Goal: Download file/media

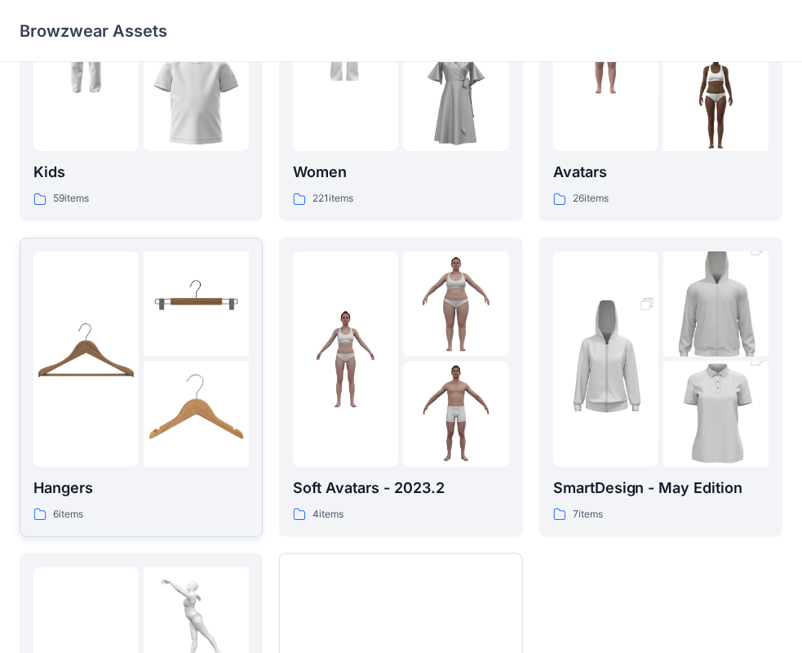
scroll to position [78, 0]
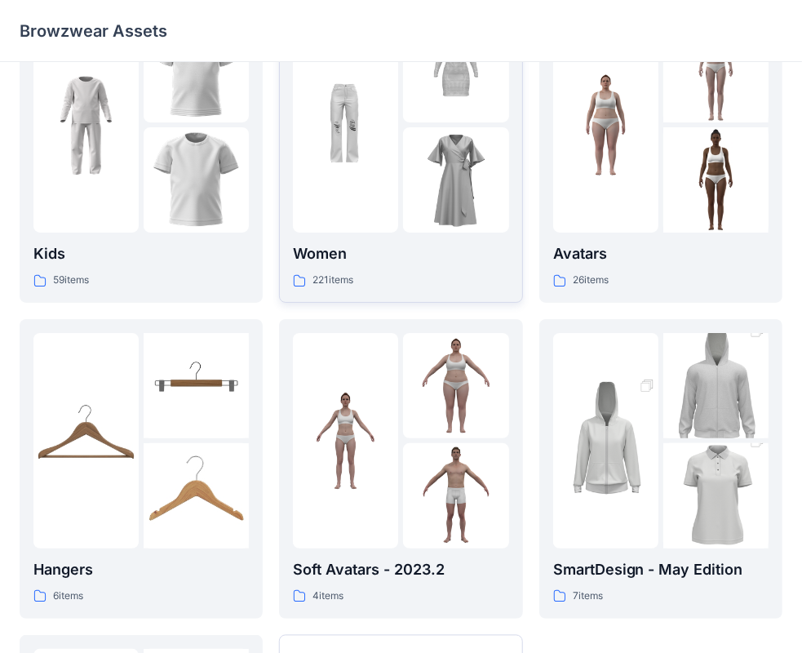
click at [385, 268] on div "Women 221 items" at bounding box center [400, 265] width 215 height 46
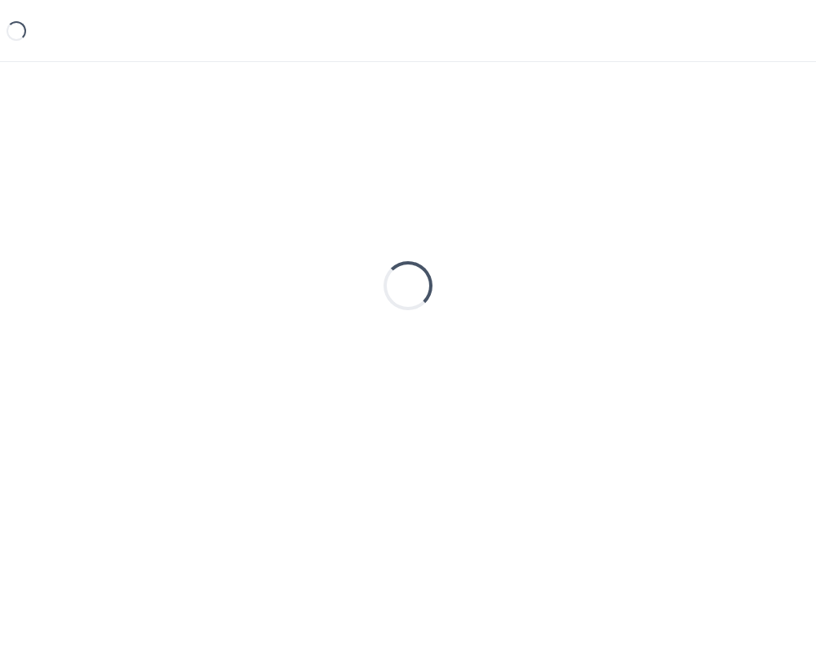
click at [385, 269] on div "Loading..." at bounding box center [407, 285] width 49 height 49
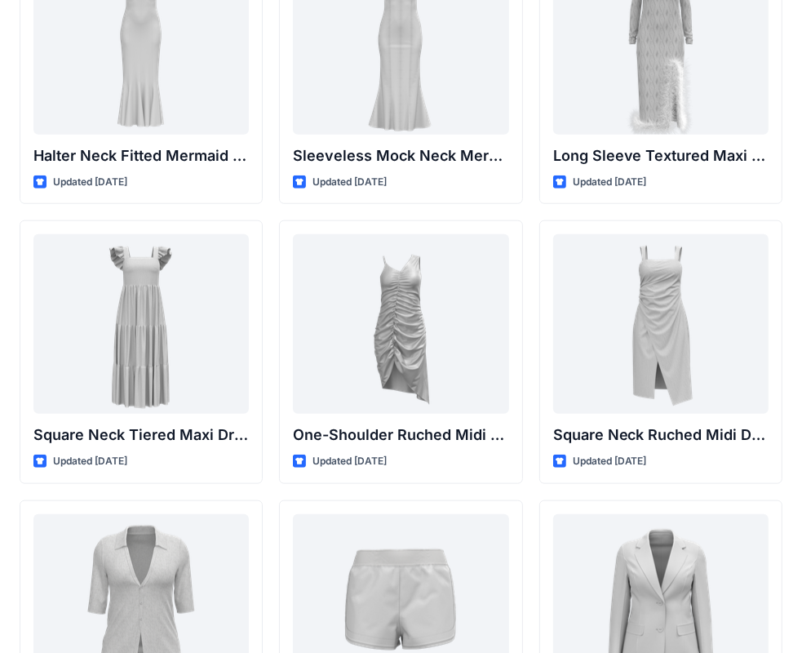
scroll to position [1060, 0]
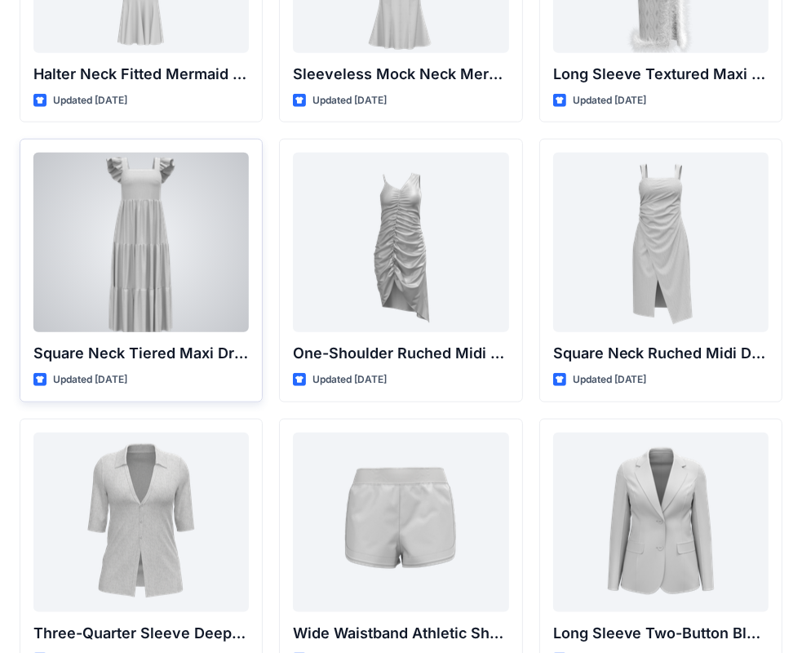
click at [153, 294] on div at bounding box center [140, 242] width 215 height 179
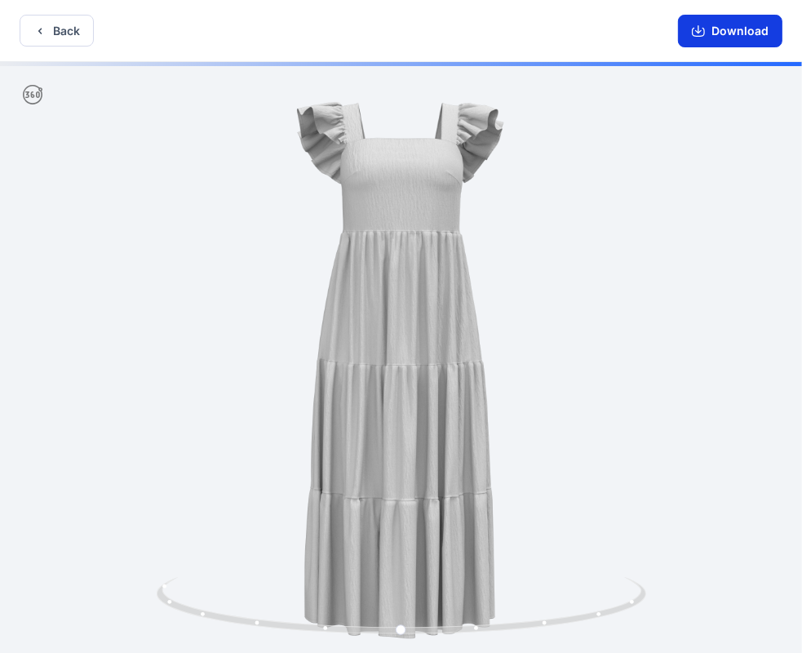
click at [724, 35] on button "Download" at bounding box center [730, 31] width 104 height 33
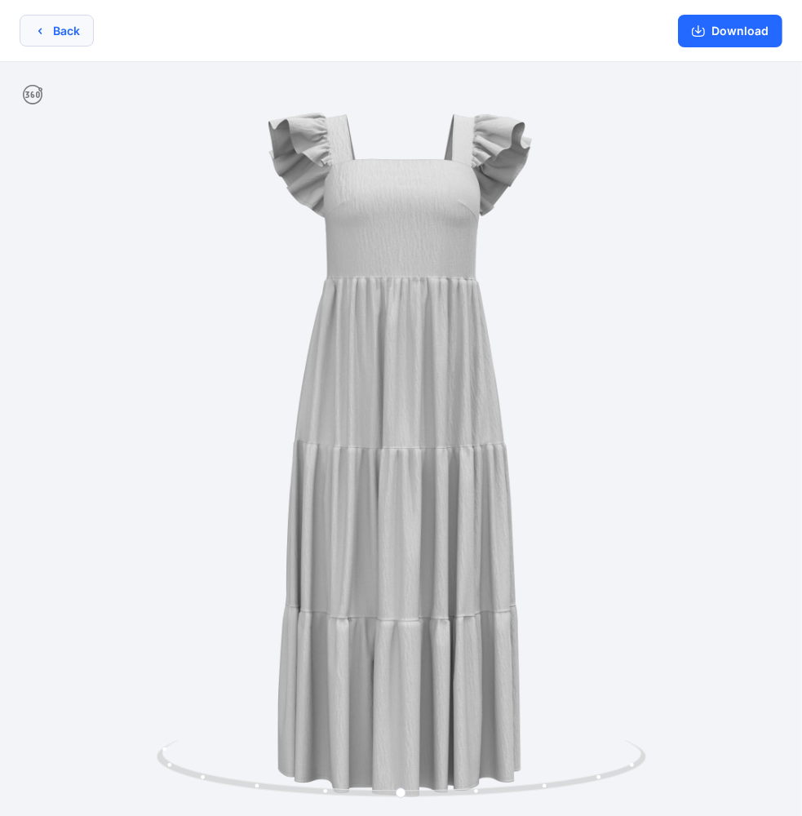
click at [64, 36] on button "Back" at bounding box center [57, 31] width 74 height 32
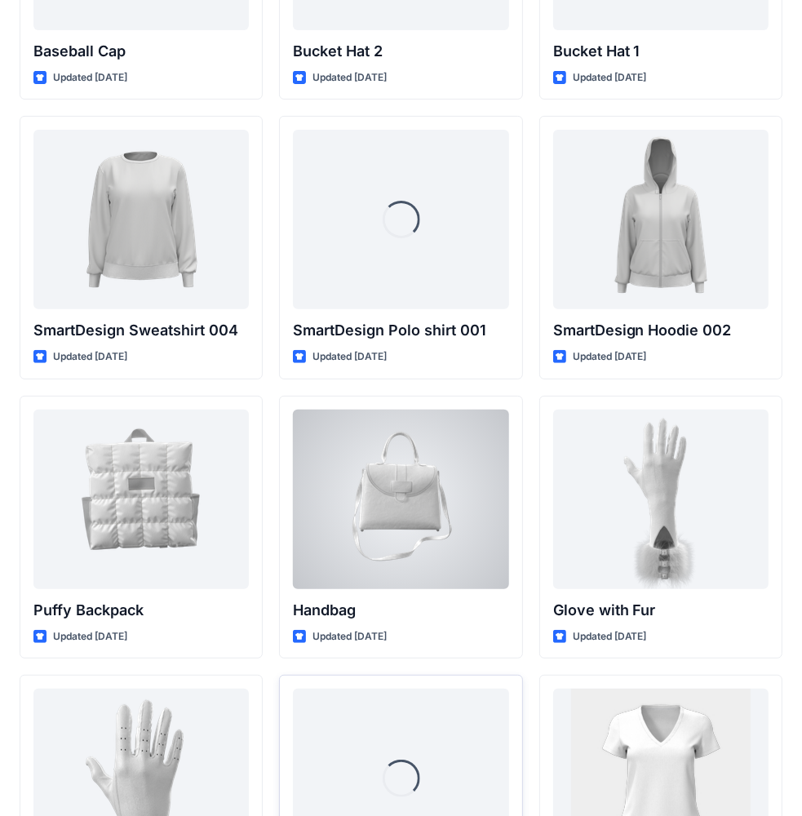
scroll to position [12586, 0]
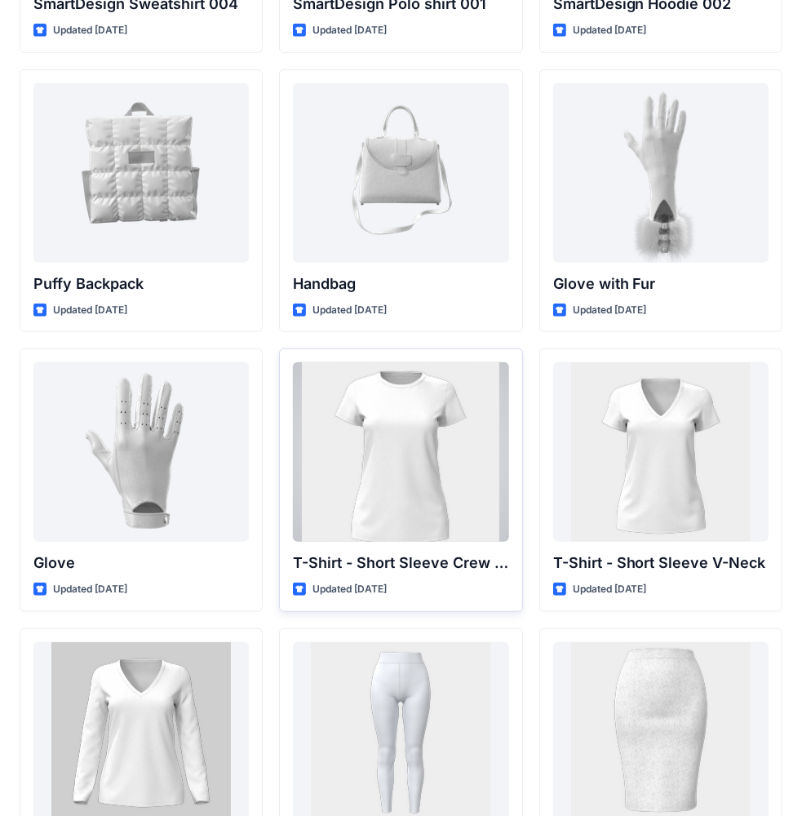
click at [445, 471] on div at bounding box center [400, 451] width 215 height 179
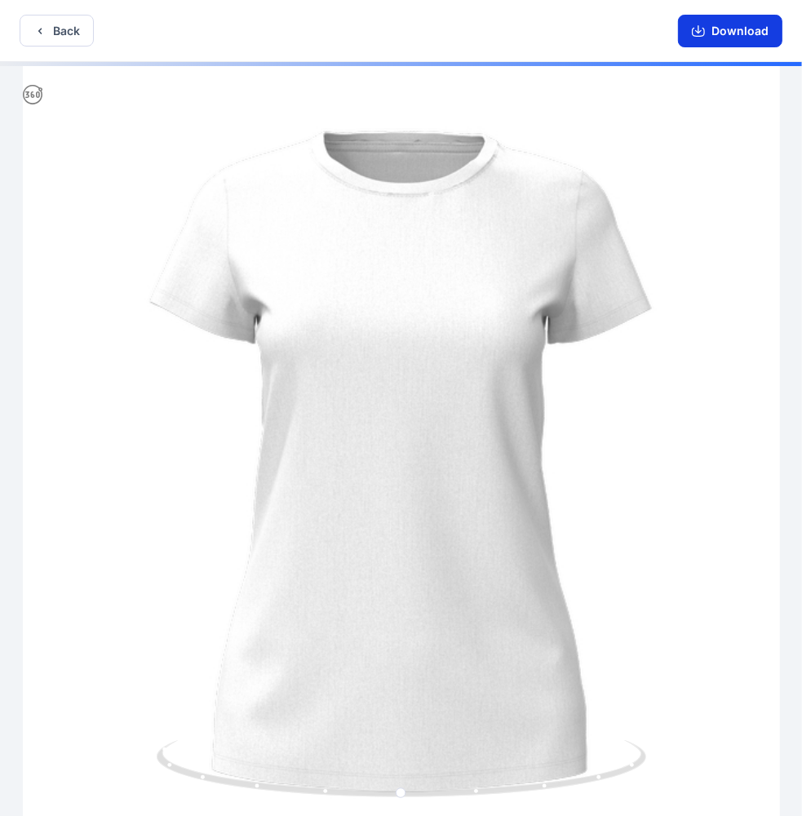
click at [719, 30] on button "Download" at bounding box center [730, 31] width 104 height 33
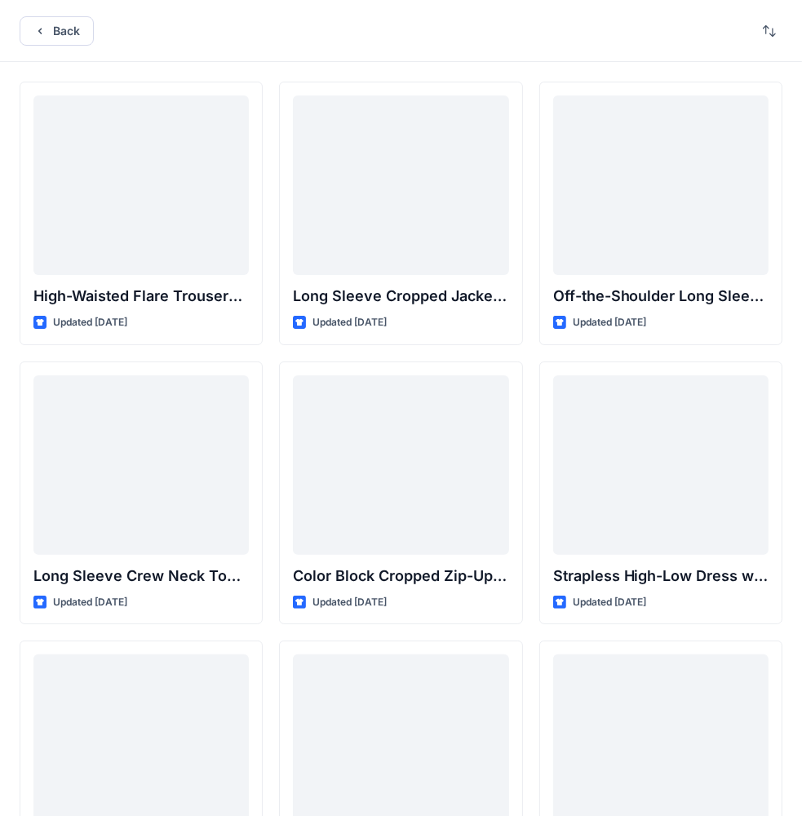
scroll to position [12586, 0]
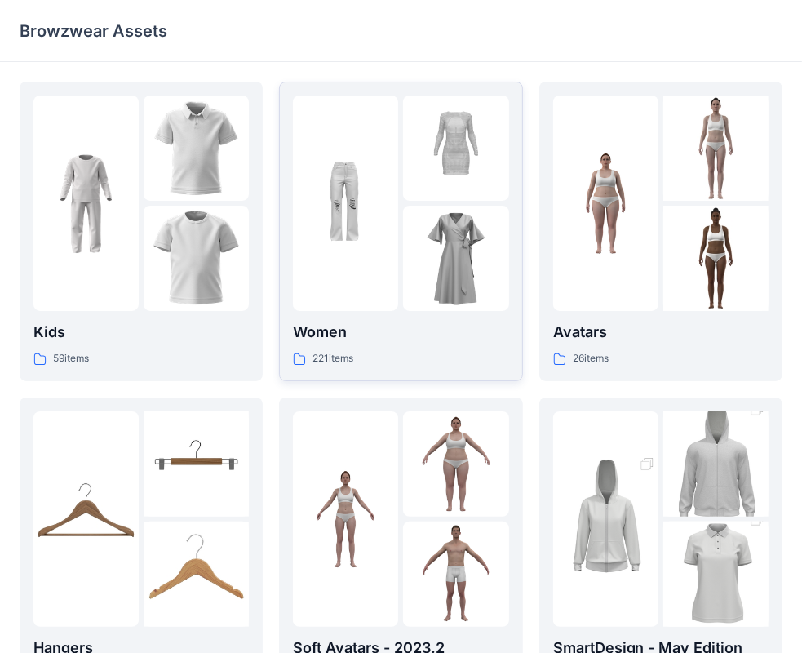
click at [326, 334] on p "Women" at bounding box center [400, 332] width 215 height 23
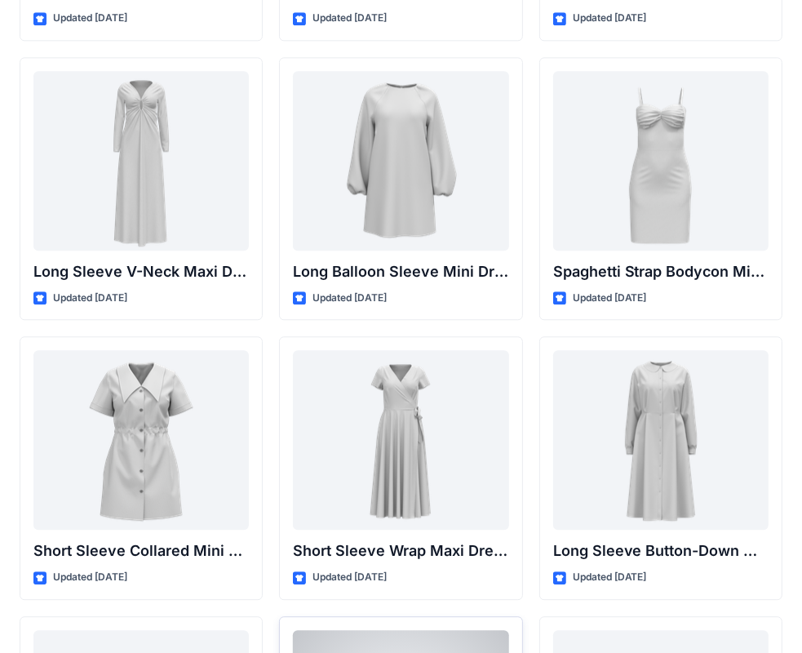
scroll to position [2839, 0]
